Goal: Information Seeking & Learning: Learn about a topic

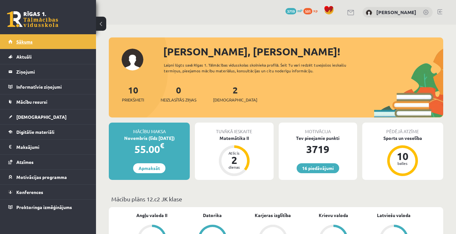
click at [77, 37] on link "Sākums" at bounding box center [48, 41] width 80 height 15
click at [77, 43] on link "Sākums" at bounding box center [48, 41] width 80 height 15
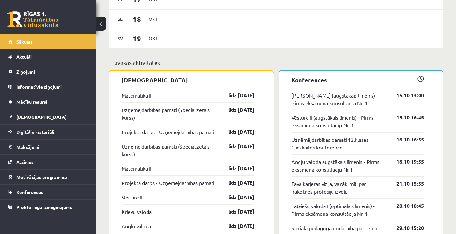
scroll to position [461, 0]
click at [48, 129] on link "Digitālie materiāli" at bounding box center [48, 131] width 80 height 15
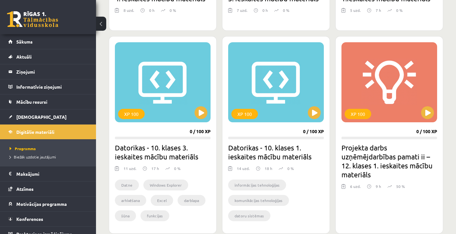
scroll to position [507, 0]
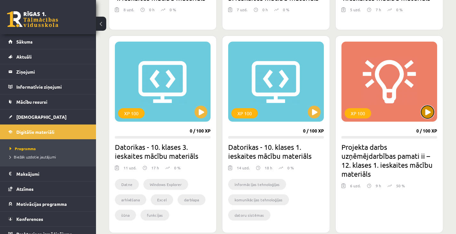
click at [430, 115] on button at bounding box center [427, 111] width 13 height 13
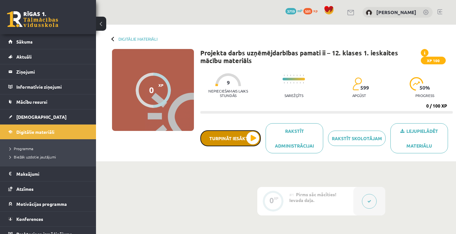
click at [240, 134] on button "Turpināt iesākto" at bounding box center [230, 138] width 60 height 16
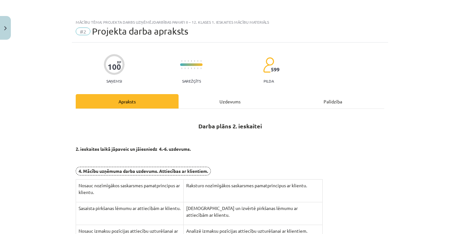
click at [222, 103] on div "Uzdevums" at bounding box center [230, 101] width 103 height 14
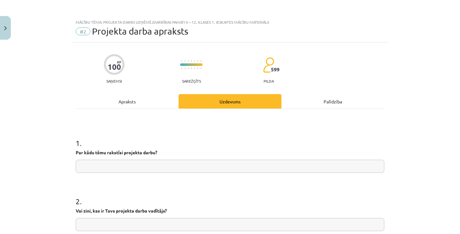
click at [142, 96] on div "Apraksts" at bounding box center [127, 101] width 103 height 14
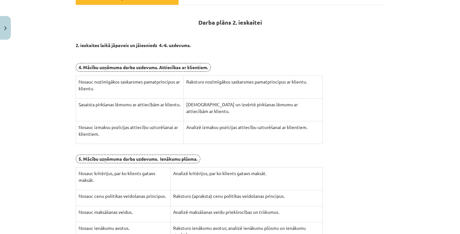
scroll to position [252, 0]
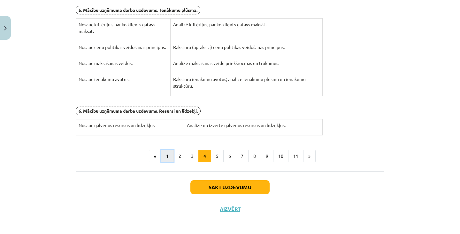
click at [162, 151] on button "1" at bounding box center [167, 156] width 13 height 13
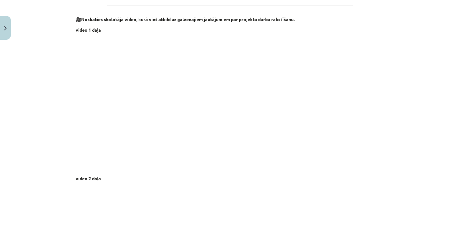
scroll to position [283, 0]
click at [2, 39] on button "Close" at bounding box center [5, 28] width 11 height 24
click at [36, 39] on div "Mācību tēma: Projekta darbs uzņēmējdarbības pamati ii – 12. klases 1. ieskaites…" at bounding box center [230, 117] width 460 height 234
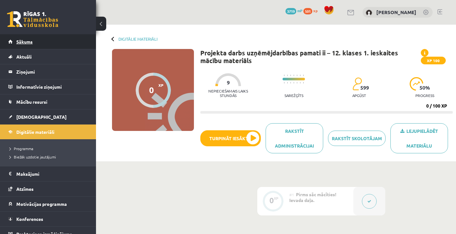
click at [24, 43] on span "Sākums" at bounding box center [24, 42] width 16 height 6
